Goal: Task Accomplishment & Management: Manage account settings

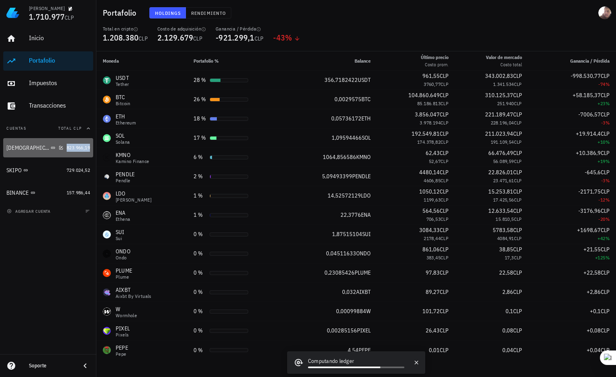
click at [77, 149] on span "823.966,19" at bounding box center [78, 148] width 23 height 6
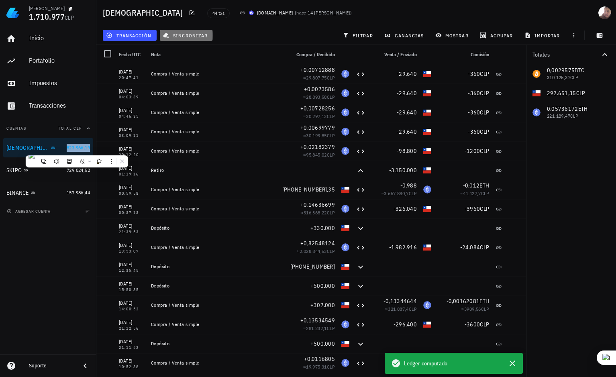
drag, startPoint x: 77, startPoint y: 149, endPoint x: 182, endPoint y: 33, distance: 156.9
click at [182, 33] on span "sincronizar" at bounding box center [186, 35] width 43 height 6
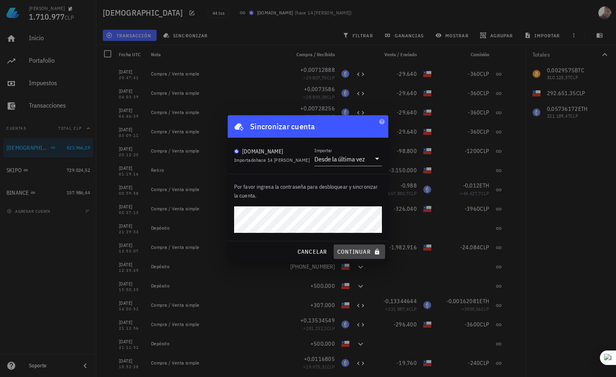
click at [341, 246] on button "continuar" at bounding box center [359, 252] width 51 height 14
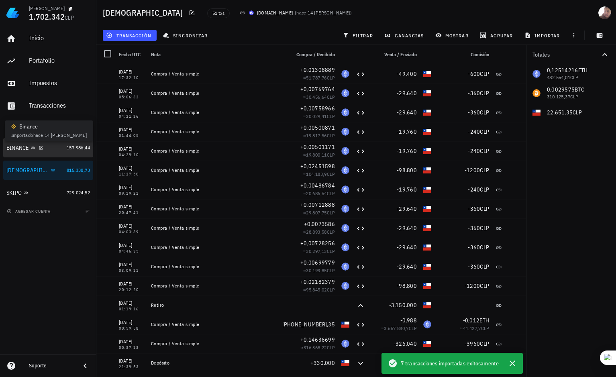
click at [32, 146] on icon at bounding box center [33, 147] width 5 height 5
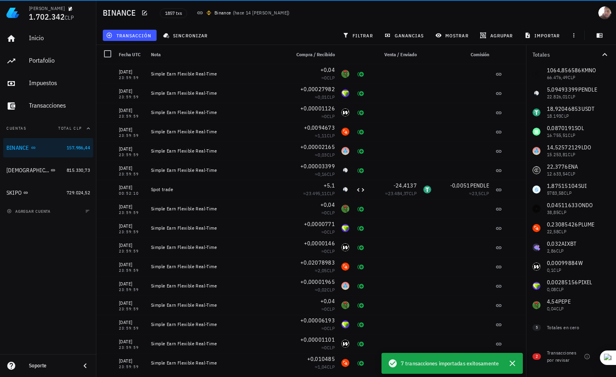
click at [200, 12] on icon at bounding box center [199, 13] width 5 height 3
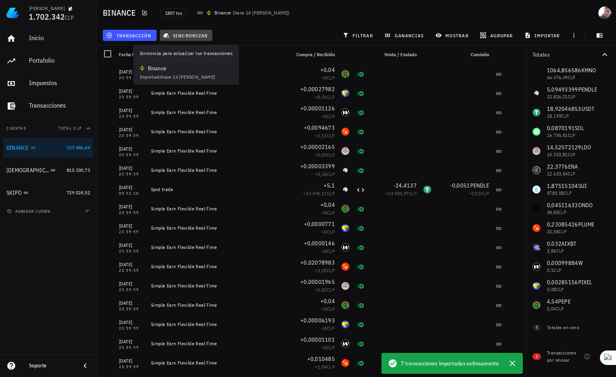
click at [184, 35] on span "sincronizar" at bounding box center [186, 35] width 43 height 6
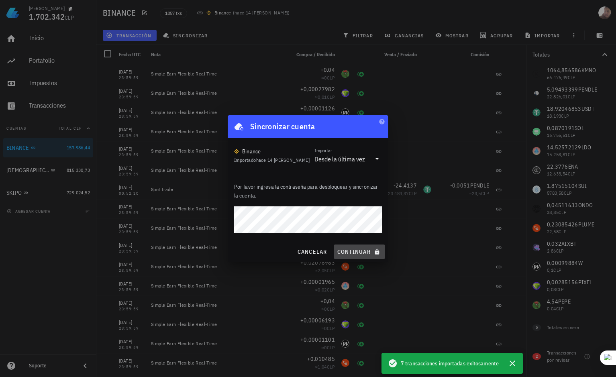
click at [345, 251] on span "continuar" at bounding box center [359, 251] width 45 height 7
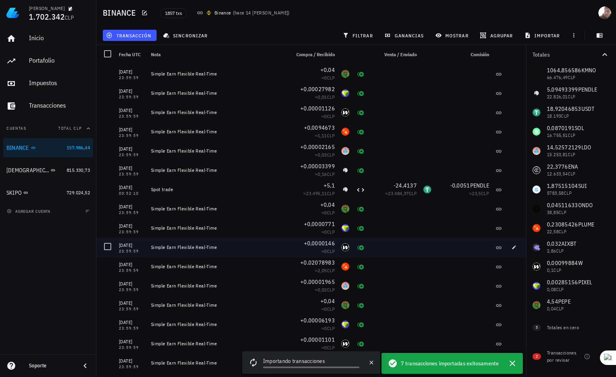
click at [345, 251] on div at bounding box center [345, 247] width 14 height 19
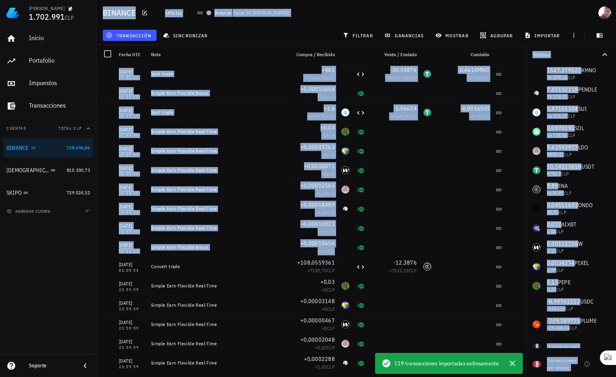
drag, startPoint x: 345, startPoint y: 251, endPoint x: 21, endPoint y: 261, distance: 324.3
click at [21, 261] on div "[PERSON_NAME] 1.702.991 CLP Inicio [GEOGRAPHIC_DATA] Impuestos [GEOGRAPHIC_DATA…" at bounding box center [308, 188] width 616 height 377
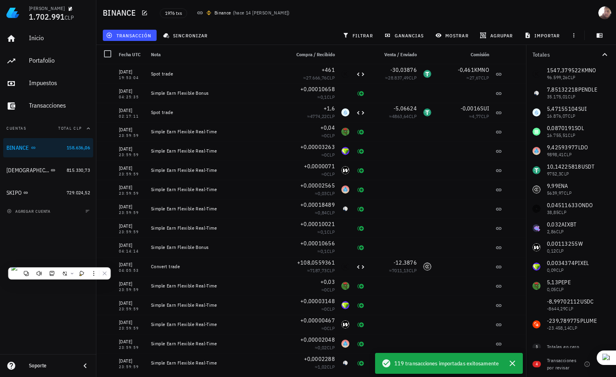
click at [21, 261] on div "Inicio [GEOGRAPHIC_DATA] Impuestos [GEOGRAPHIC_DATA] Cuentas Total CLP BINANCE …" at bounding box center [48, 190] width 96 height 329
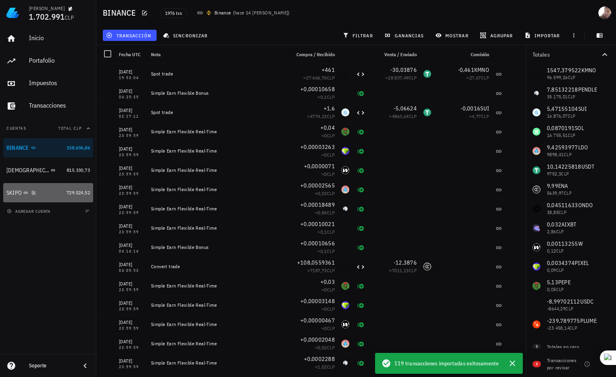
click at [23, 194] on div "SKIPO" at bounding box center [34, 193] width 57 height 8
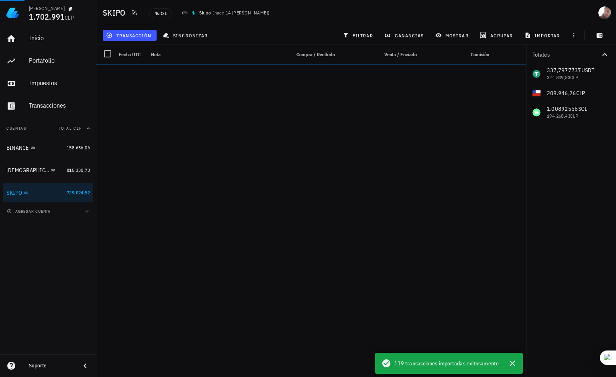
click at [188, 27] on div "transacción sincronizar filtrar ganancias mostrar [GEOGRAPHIC_DATA] importar" at bounding box center [356, 35] width 510 height 19
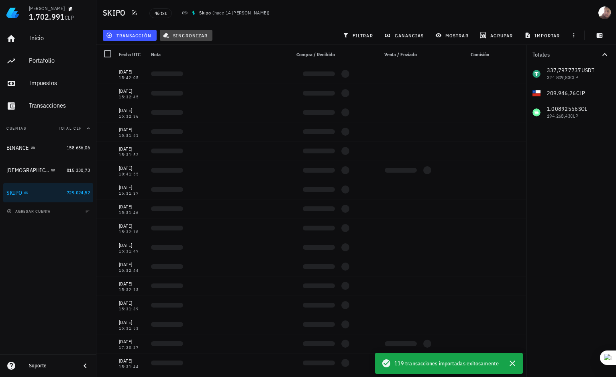
click at [189, 31] on button "sincronizar" at bounding box center [186, 35] width 53 height 11
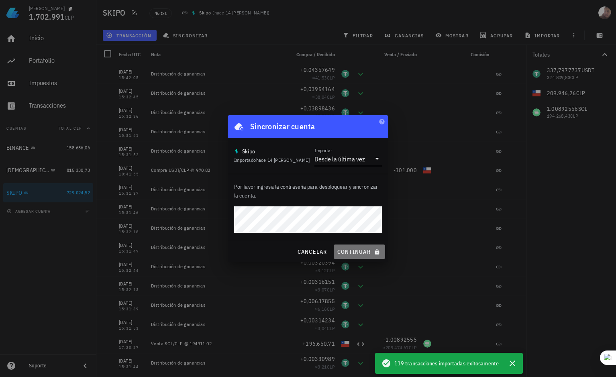
click at [355, 248] on span "continuar" at bounding box center [359, 251] width 45 height 7
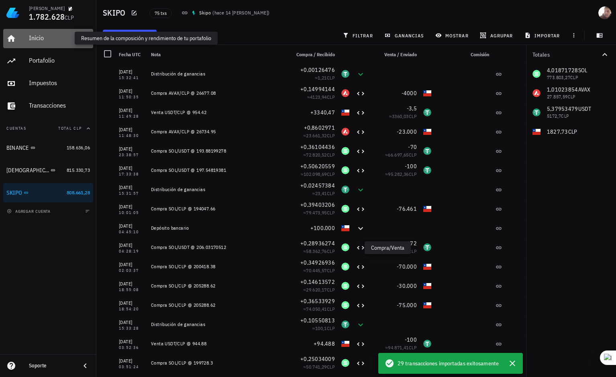
click at [58, 41] on div "Inicio" at bounding box center [59, 38] width 61 height 8
